Goal: Communication & Community: Answer question/provide support

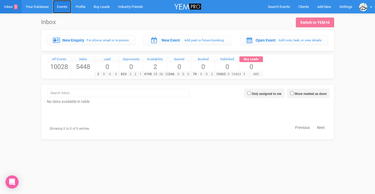
click at [66, 8] on link "Events" at bounding box center [62, 6] width 19 height 13
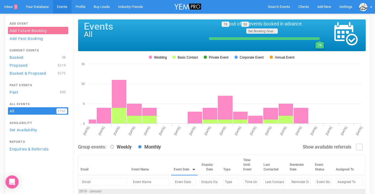
click at [173, 182] on input "text" at bounding box center [184, 182] width 22 height 8
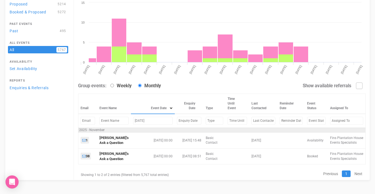
scroll to position [62, 0]
type input "NOvember 21, 2025"
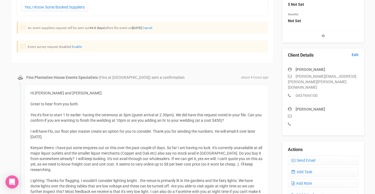
scroll to position [113, 0]
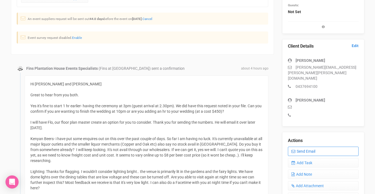
click at [303, 147] on link "Send Email" at bounding box center [323, 151] width 71 height 9
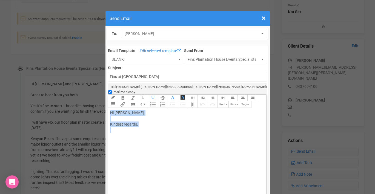
drag, startPoint x: 110, startPoint y: 106, endPoint x: 157, endPoint y: 131, distance: 53.0
click at [157, 130] on div "Hi [PERSON_NAME], Kindest regards," at bounding box center [186, 124] width 152 height 29
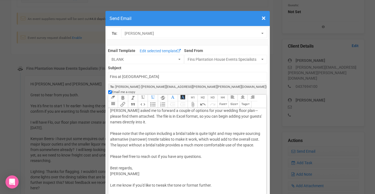
scroll to position [0, 0]
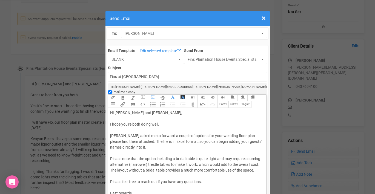
click at [128, 118] on div "Hi [PERSON_NAME] and [PERSON_NAME], I hope you're both doing well. [PERSON_NAME…" at bounding box center [186, 179] width 152 height 138
drag, startPoint x: 122, startPoint y: 119, endPoint x: 193, endPoint y: 117, distance: 71.0
click at [193, 117] on div "Hi [PERSON_NAME] and [PERSON_NAME], I hope you're both doing well. [PERSON_NAME…" at bounding box center [186, 179] width 152 height 138
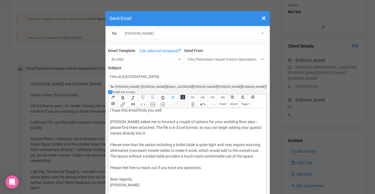
scroll to position [15, 0]
click at [242, 115] on div "Hi [PERSON_NAME] and [PERSON_NAME], I hope this email finds you well [PERSON_NA…" at bounding box center [186, 165] width 152 height 138
click at [119, 121] on div "Hi [PERSON_NAME] and [PERSON_NAME], I hope this email finds you well [PERSON_NA…" at bounding box center [186, 165] width 152 height 138
click at [170, 123] on div "Hi [PERSON_NAME] and [PERSON_NAME], I hope this email finds you well [PERSON_NA…" at bounding box center [186, 165] width 152 height 138
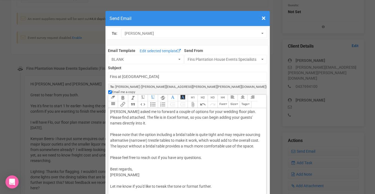
scroll to position [25, 0]
drag, startPoint x: 200, startPoint y: 129, endPoint x: 209, endPoint y: 128, distance: 8.5
click at [209, 128] on div "Hi [PERSON_NAME] and [PERSON_NAME], I hope this email finds you well [PERSON_NA…" at bounding box center [186, 154] width 152 height 138
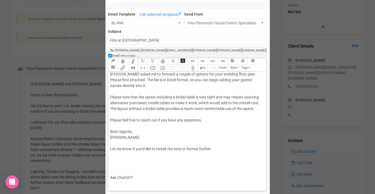
scroll to position [37, 0]
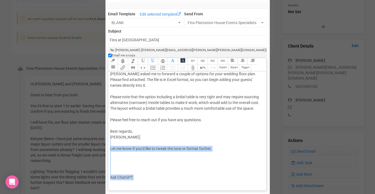
drag, startPoint x: 114, startPoint y: 139, endPoint x: 151, endPoint y: 179, distance: 54.5
click at [151, 179] on div "Hi [PERSON_NAME] and [PERSON_NAME], I hope this email finds you well [PERSON_NA…" at bounding box center [186, 117] width 152 height 138
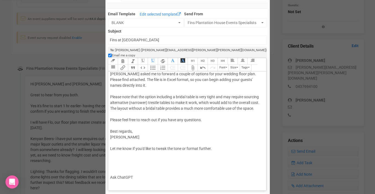
scroll to position [0, 0]
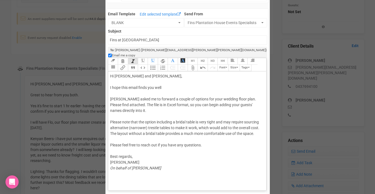
type trix-editor "<div>Hi [PERSON_NAME] and [PERSON_NAME],<br><br>I hope this email finds you wel…"
click at [162, 40] on input "Fins at [GEOGRAPHIC_DATA]" at bounding box center [187, 40] width 159 height 10
type input "Fins at Plantation House - Floor Plan template"
click at [192, 65] on button "Attach Files" at bounding box center [193, 68] width 10 height 7
click at [161, 162] on div "Hi [PERSON_NAME] and [PERSON_NAME], I hope this email finds you well [PERSON_NA…" at bounding box center [186, 128] width 152 height 111
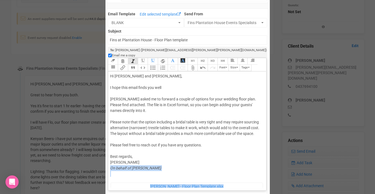
click at [133, 183] on figure "[PERSON_NAME] - Floor Plan Template.xlsx" at bounding box center [187, 186] width 152 height 7
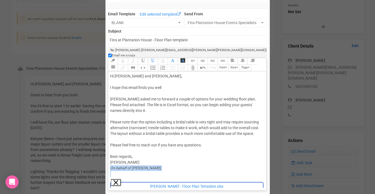
click at [117, 179] on button "Remove" at bounding box center [116, 182] width 10 height 7
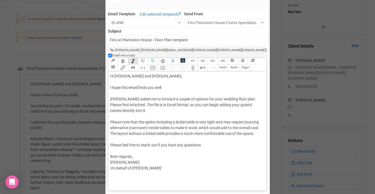
type trix-editor "<div>Hi [PERSON_NAME] and [PERSON_NAME],<br><br>I hope this email finds you wel…"
click at [115, 111] on div "Hi [PERSON_NAME] and [PERSON_NAME], I hope this email finds you well [PERSON_NA…" at bounding box center [186, 122] width 152 height 98
click at [193, 65] on button "Attach Files" at bounding box center [193, 68] width 10 height 7
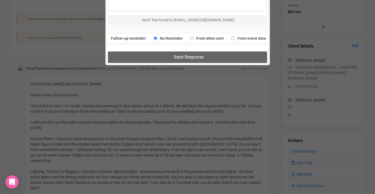
scroll to position [360, 0]
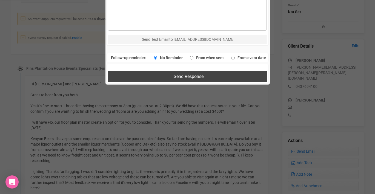
click at [185, 74] on span "Send Response" at bounding box center [189, 76] width 30 height 5
